Goal: Information Seeking & Learning: Learn about a topic

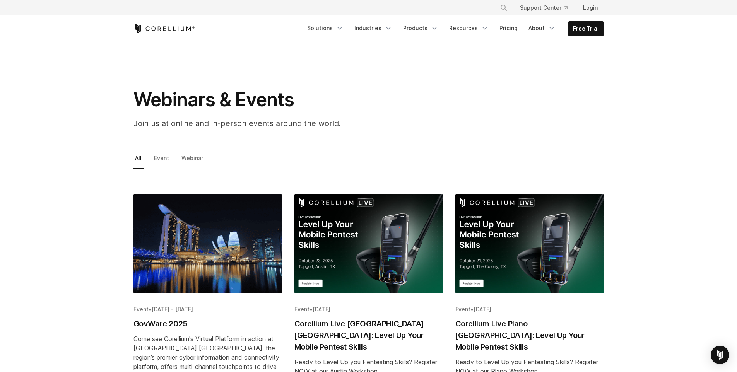
click at [509, 324] on h2 "Corellium Live Plano TX: Level Up Your Mobile Pentest Skills" at bounding box center [530, 335] width 149 height 35
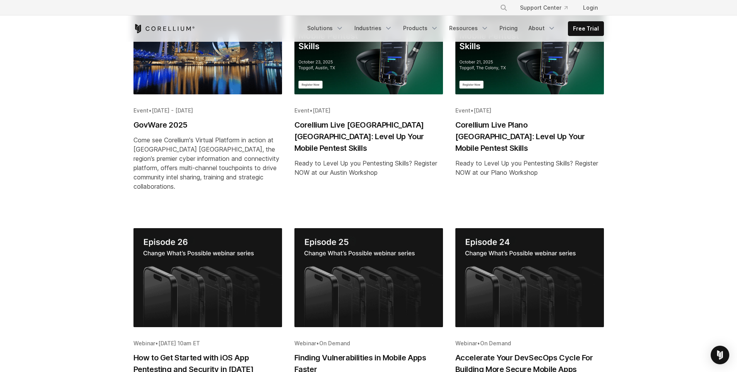
scroll to position [351, 0]
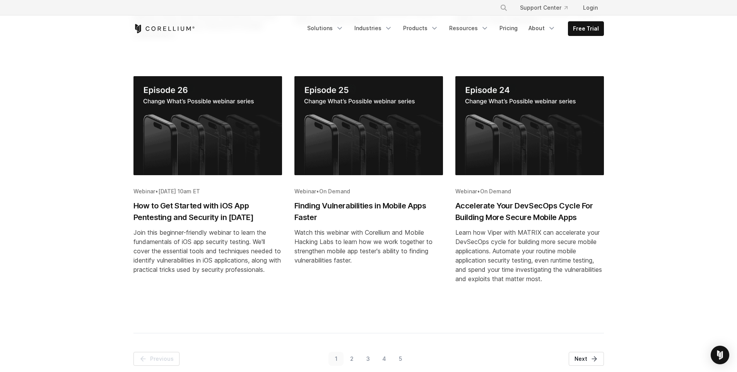
click at [494, 231] on div "Learn how Viper with MATRIX can accelerate your DevSecOps cycle for building mo…" at bounding box center [530, 256] width 149 height 56
